Goal: Task Accomplishment & Management: Use online tool/utility

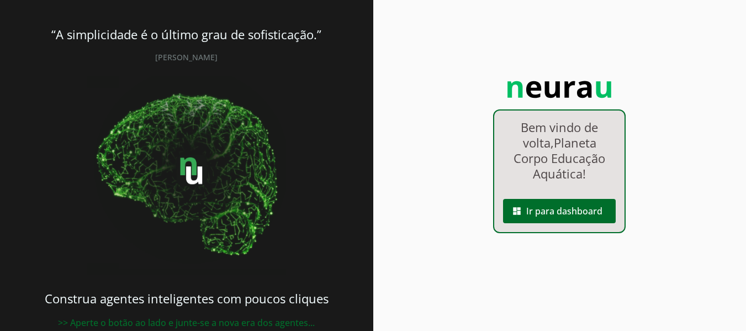
click at [526, 179] on p "Bem vindo de volta, Planeta Corpo Educação Aquática !" at bounding box center [560, 150] width 108 height 62
click at [561, 215] on span at bounding box center [559, 211] width 113 height 26
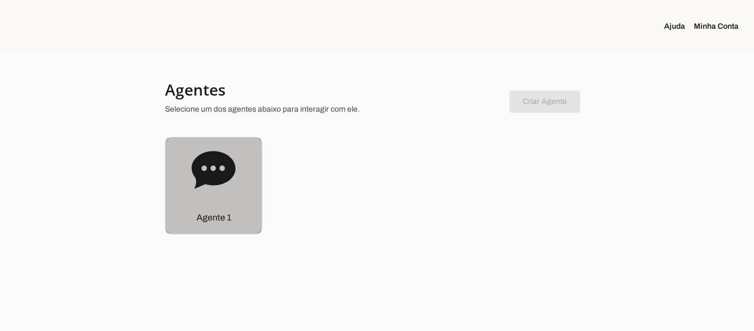
click at [217, 229] on div "Agente 1" at bounding box center [213, 216] width 95 height 31
